Goal: Information Seeking & Learning: Check status

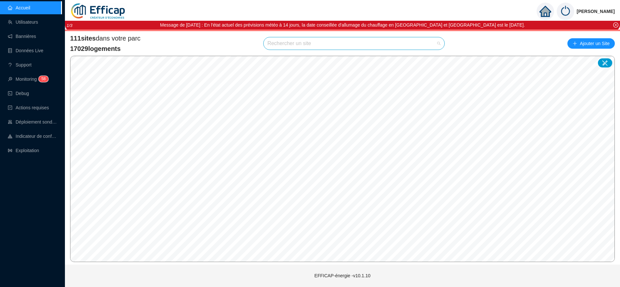
click at [284, 44] on input "search" at bounding box center [351, 43] width 167 height 12
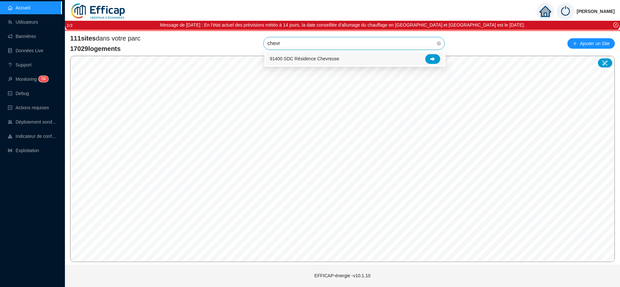
type input "chevre"
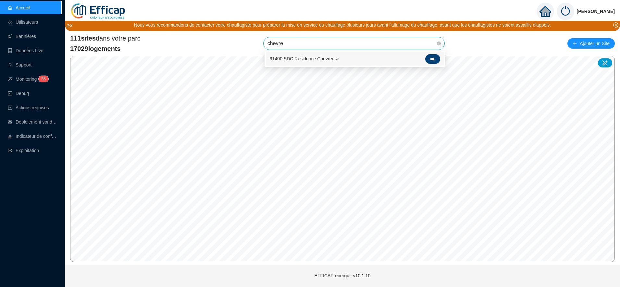
click at [433, 59] on icon at bounding box center [433, 59] width 5 height 4
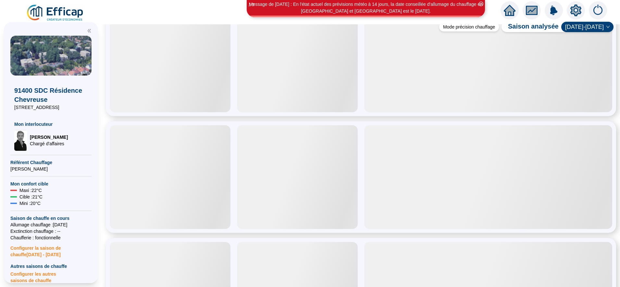
scroll to position [52, 0]
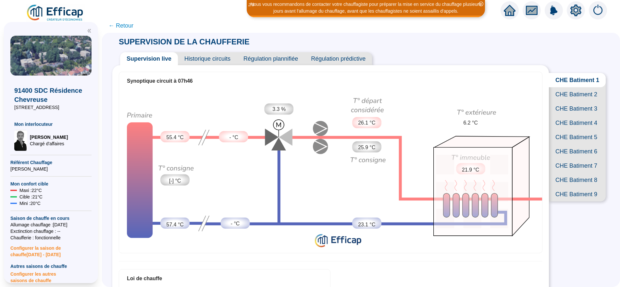
click at [576, 102] on span "CHE Batiment 2" at bounding box center [577, 94] width 57 height 14
click at [574, 116] on span "CHE Batiment 3" at bounding box center [577, 109] width 57 height 14
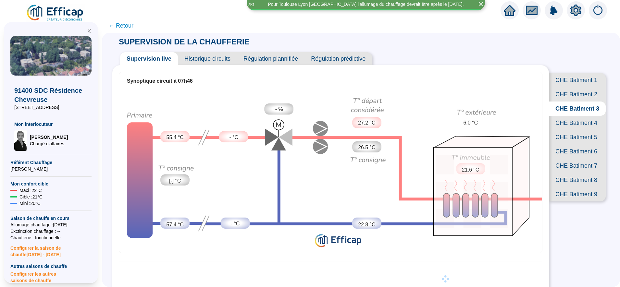
click at [573, 130] on span "CHE Batiment 4" at bounding box center [577, 123] width 57 height 14
click at [570, 145] on span "CHE Batiment 5" at bounding box center [577, 137] width 57 height 14
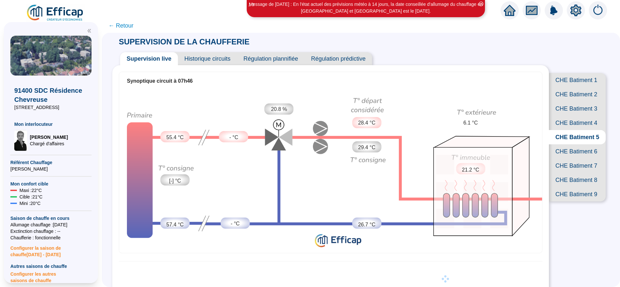
click at [567, 159] on span "CHE Batiment 6" at bounding box center [577, 152] width 57 height 14
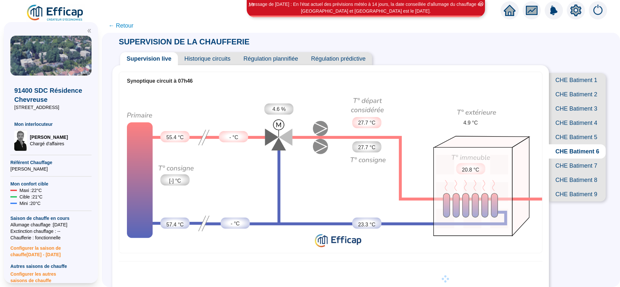
click at [564, 173] on span "CHE Batiment 7" at bounding box center [577, 166] width 57 height 14
click at [561, 187] on span "CHE Batiment 8" at bounding box center [577, 180] width 57 height 14
click at [558, 202] on span "CHE Batiment 9" at bounding box center [577, 194] width 57 height 14
